Goal: Information Seeking & Learning: Learn about a topic

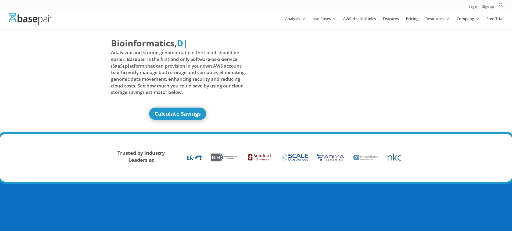
click at [196, 73] on span "Analysing and storing genomic data in the cloud should be easier. Basepair is t…" at bounding box center [178, 72] width 134 height 46
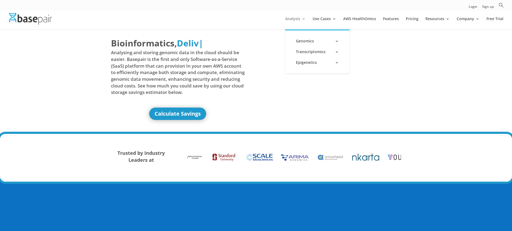
click at [300, 18] on link "Analysis" at bounding box center [295, 23] width 20 height 13
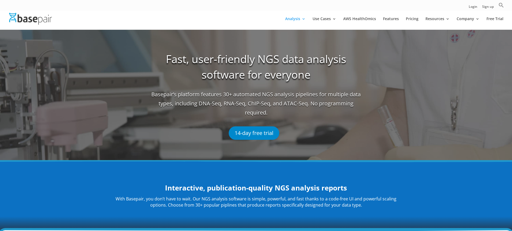
click at [300, 19] on link "Analysis" at bounding box center [295, 23] width 20 height 13
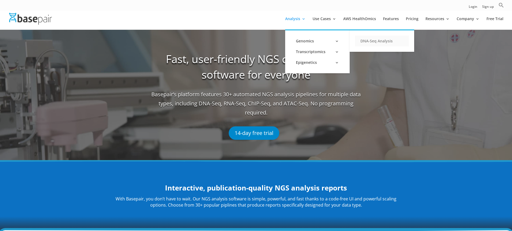
click at [375, 41] on link "DNA-Seq Analysis" at bounding box center [382, 41] width 54 height 11
